Goal: Task Accomplishment & Management: Complete application form

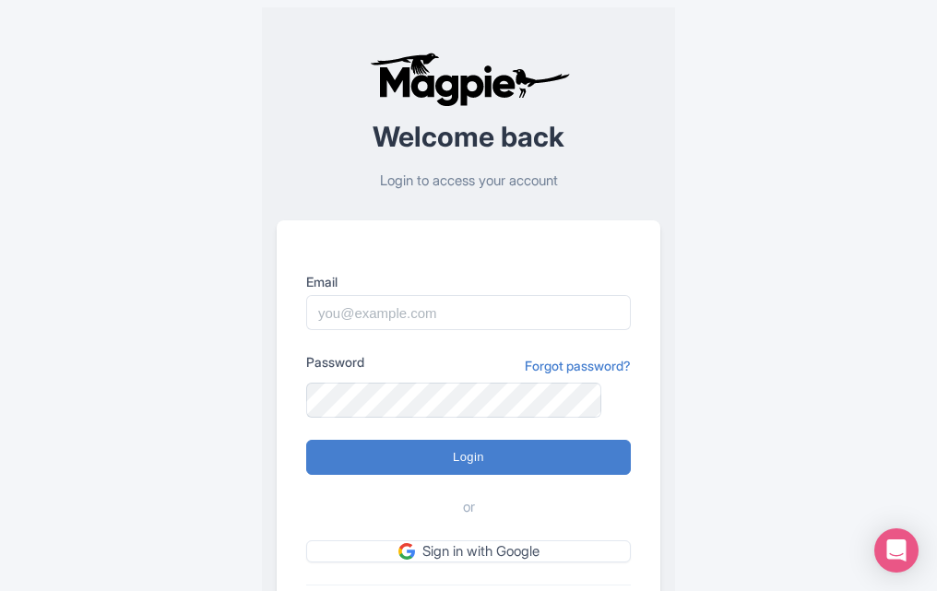
scroll to position [129, 0]
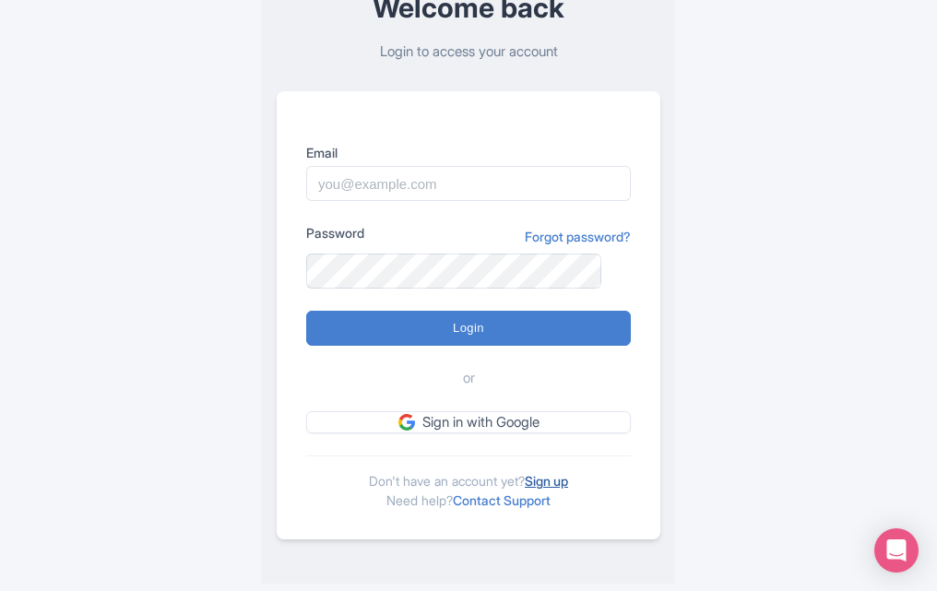
click at [550, 485] on link "Sign up" at bounding box center [546, 481] width 43 height 16
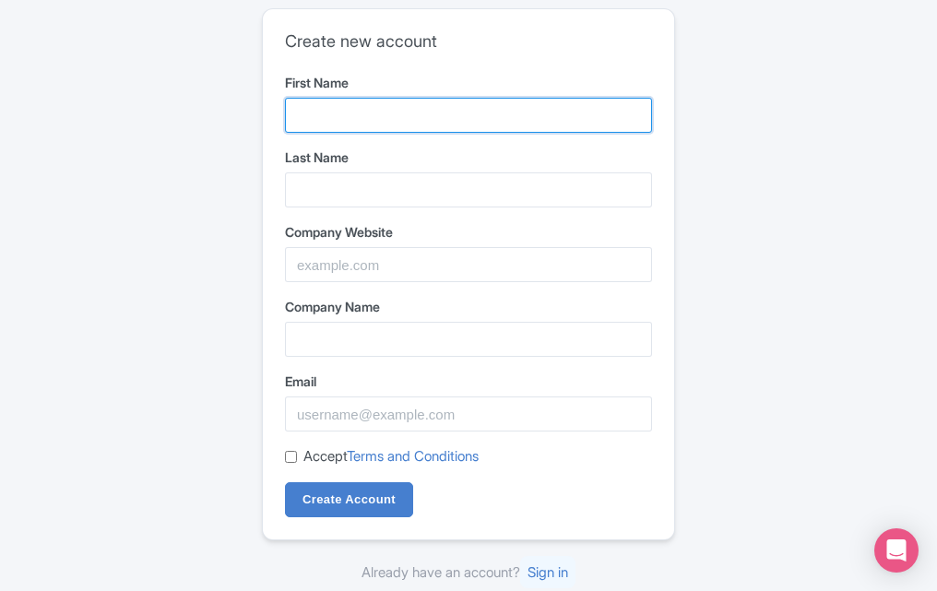
click at [352, 112] on input "First Name" at bounding box center [468, 115] width 367 height 35
type input "Reddy"
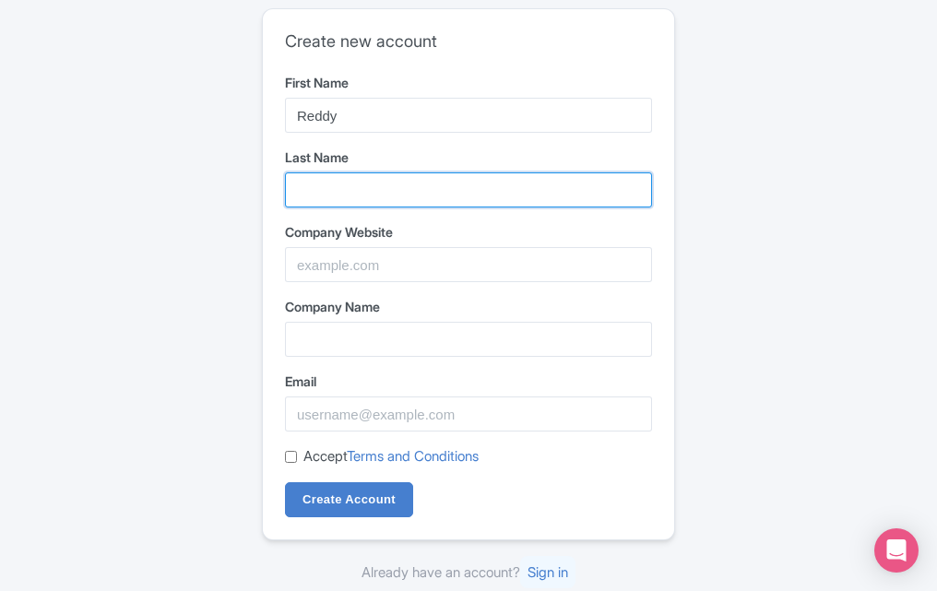
type input "[PERSON_NAME]"
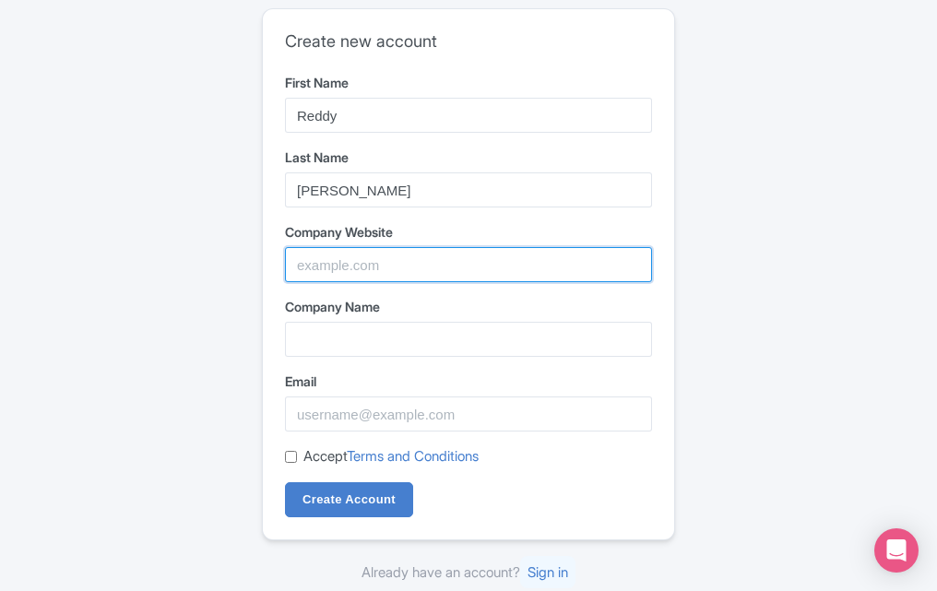
type input "ReddyAnnaBook"
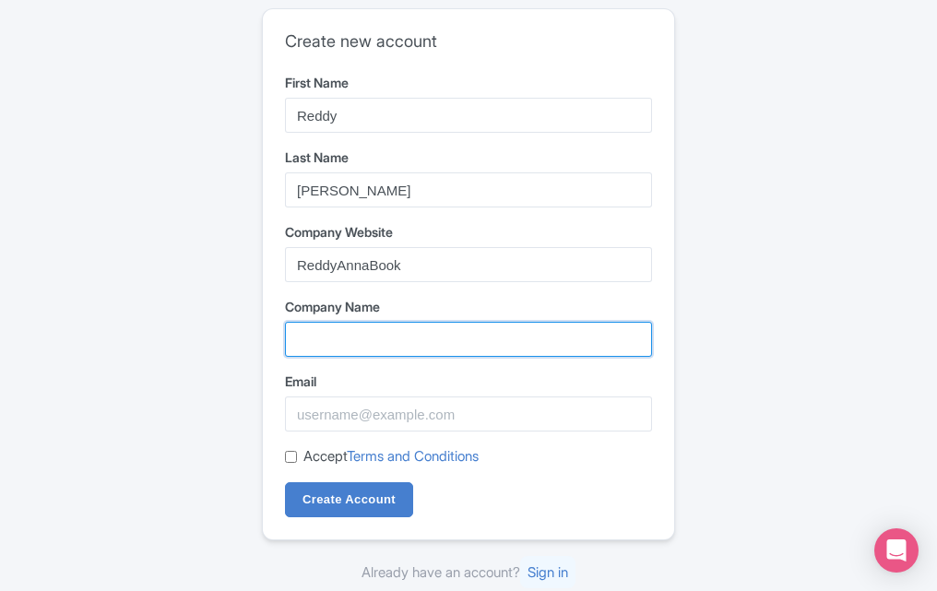
type input "ReddyAnnaBook"
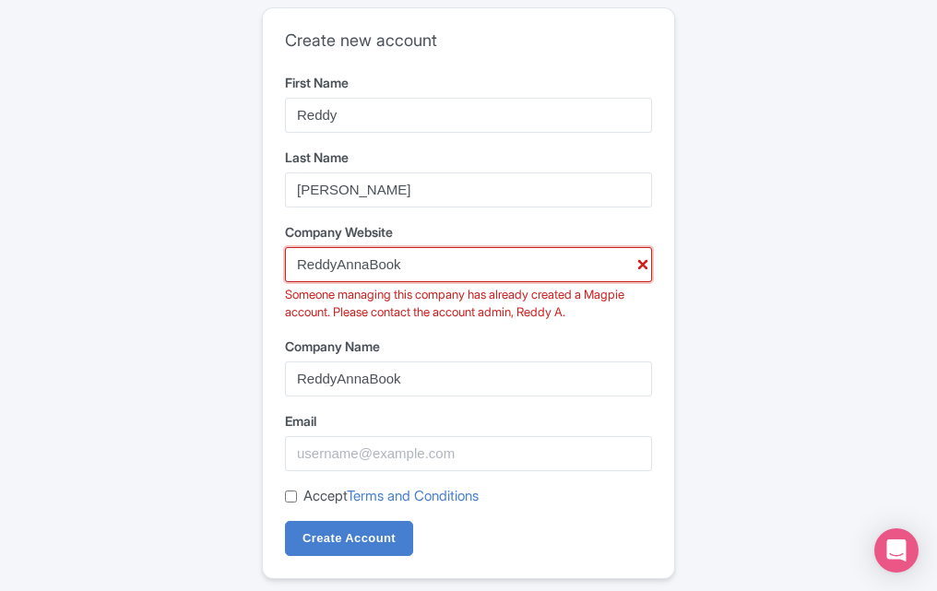
drag, startPoint x: 421, startPoint y: 261, endPoint x: 74, endPoint y: 196, distance: 353.6
click at [0, 242] on div "Create new account First Name Reddy Last Name [PERSON_NAME] Book Company Websit…" at bounding box center [468, 315] width 937 height 630
paste input "[URL][DOMAIN_NAME]"
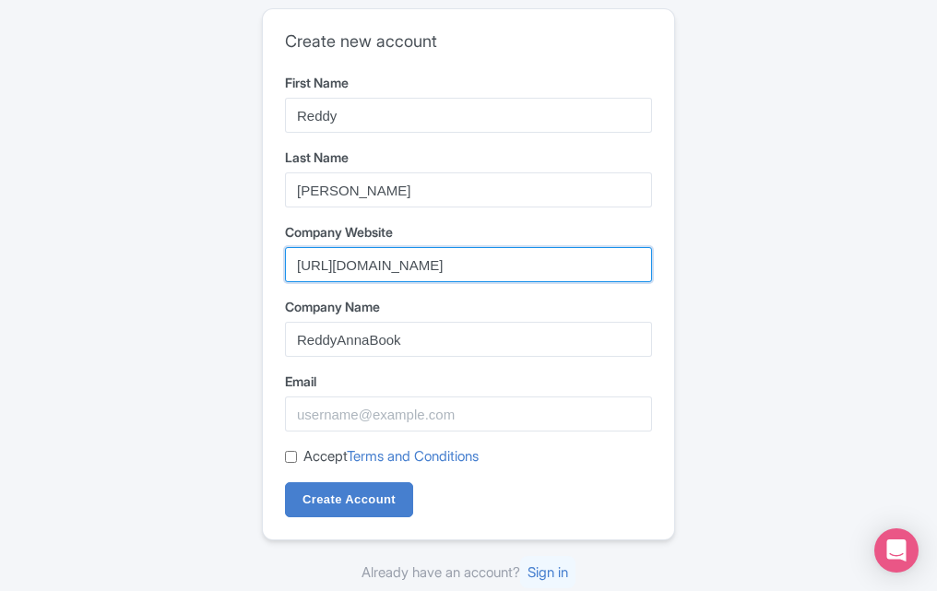
type input "[URL][DOMAIN_NAME]"
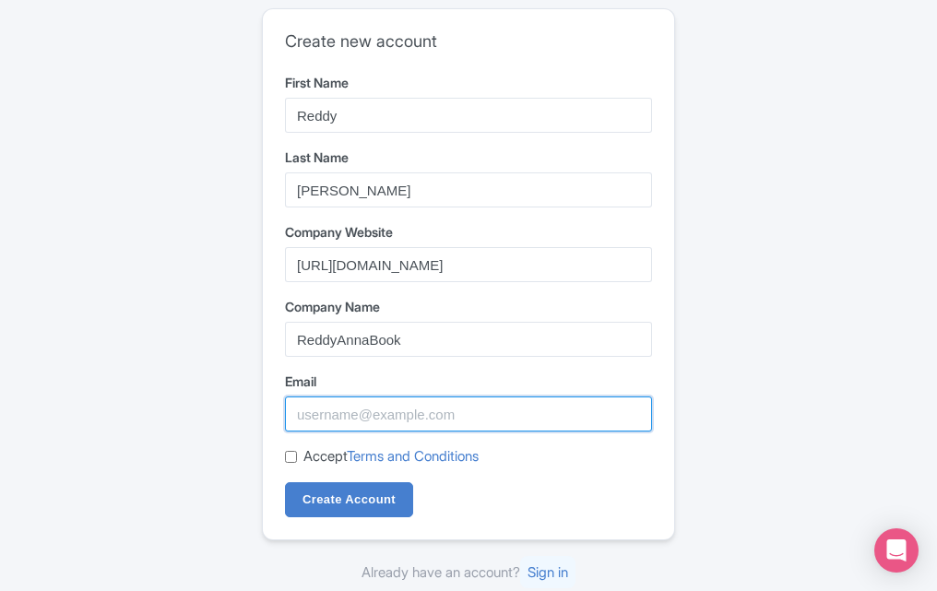
click at [364, 426] on input "Email" at bounding box center [468, 414] width 367 height 35
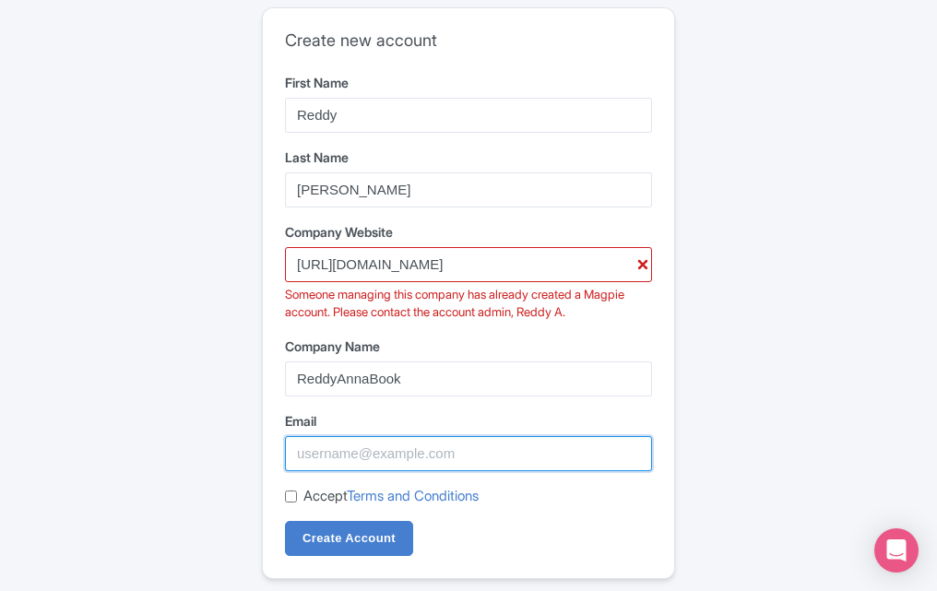
paste input "[EMAIL_ADDRESS][DOMAIN_NAME]"
type input "[EMAIL_ADDRESS][DOMAIN_NAME]"
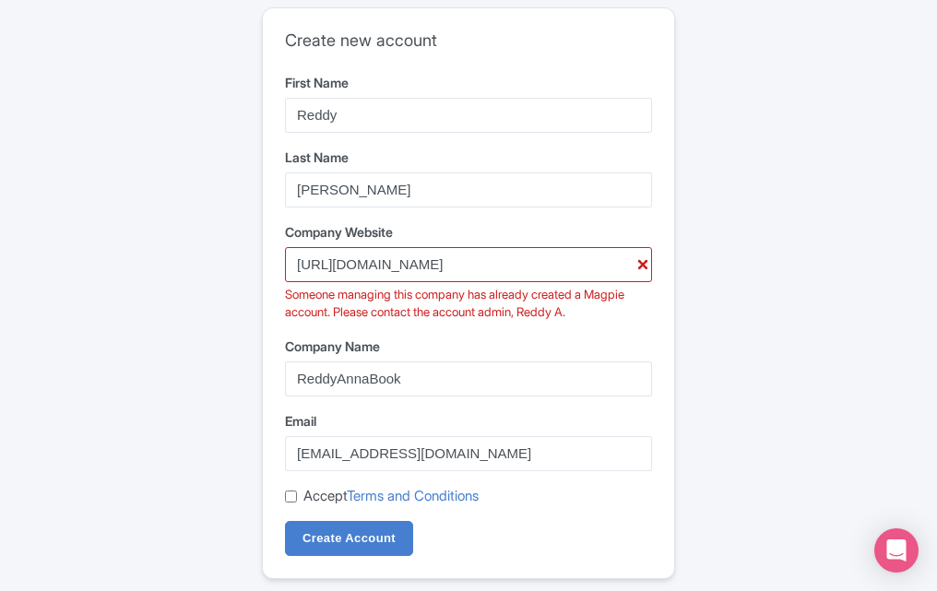
click at [290, 493] on input "Accept Terms and Conditions" at bounding box center [291, 497] width 12 height 12
checkbox input "true"
click at [371, 537] on input "Create Account" at bounding box center [349, 538] width 128 height 35
